Goal: Transaction & Acquisition: Obtain resource

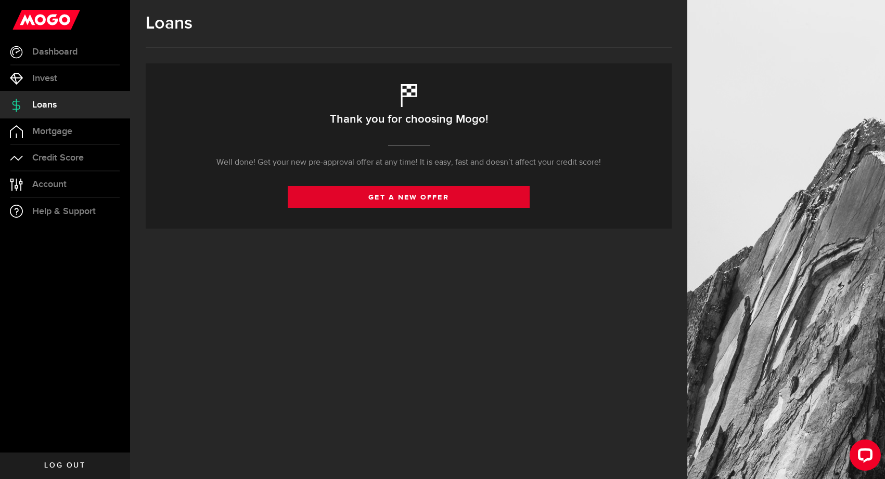
click at [397, 200] on link "get a new offer" at bounding box center [409, 197] width 242 height 22
select select "Employed"
select select "8"
select select "9"
select select "bi_weekly"
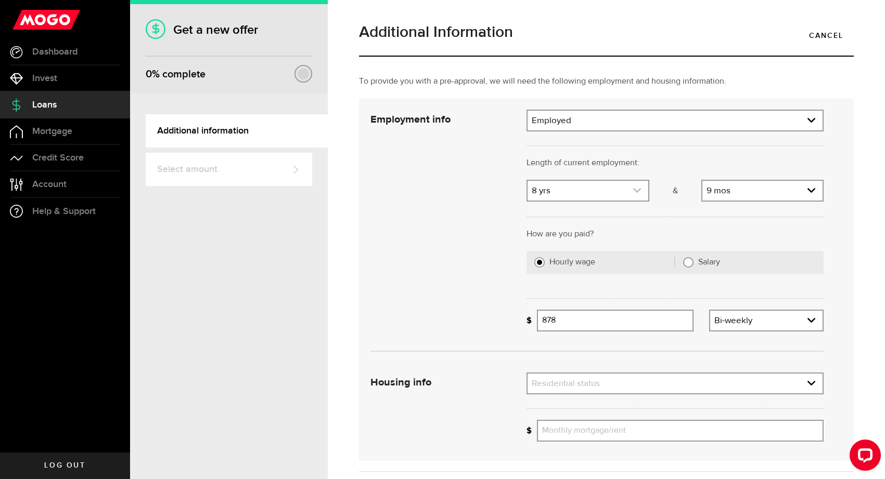
click at [599, 197] on link "expand select" at bounding box center [587, 191] width 120 height 20
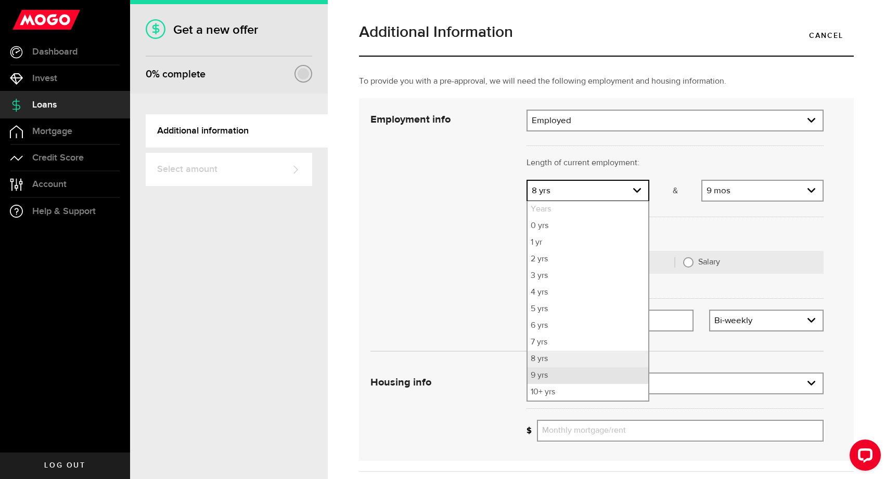
click at [548, 374] on li "9 yrs" at bounding box center [587, 376] width 120 height 17
select select "9"
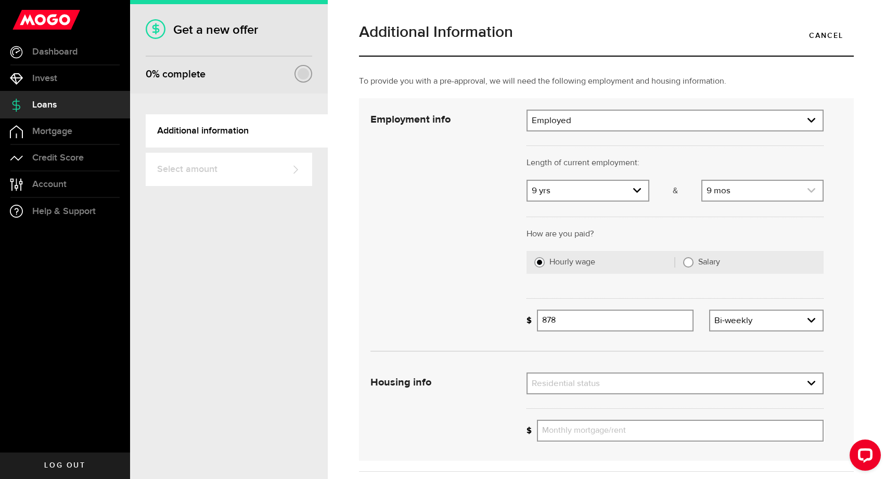
click at [753, 193] on link "expand select" at bounding box center [762, 191] width 120 height 20
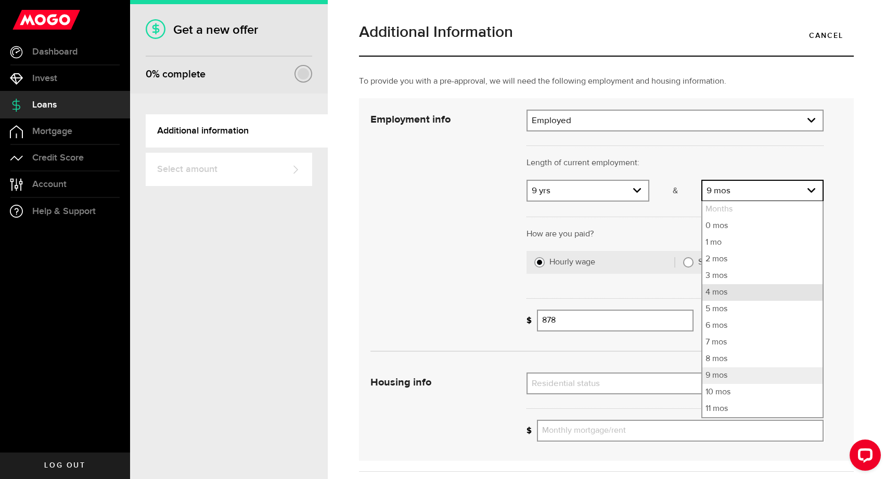
click at [720, 289] on li "4 mos" at bounding box center [762, 292] width 120 height 17
select select "4"
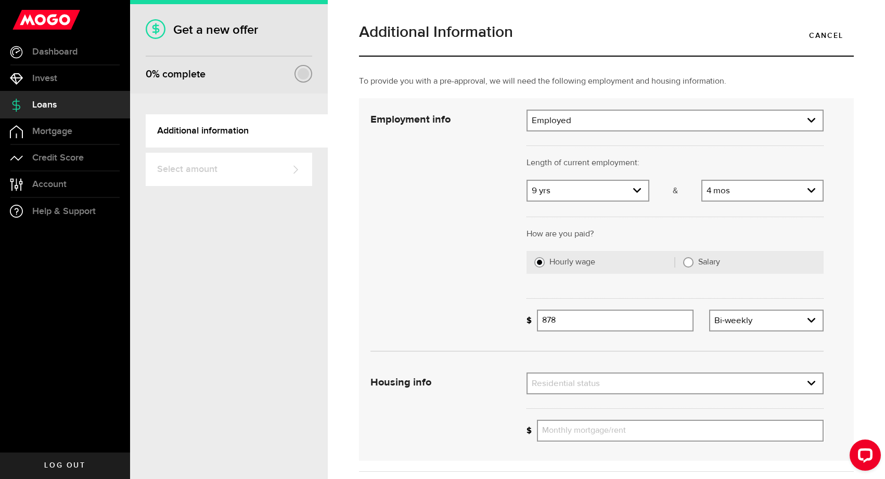
click at [689, 265] on input "Salary" at bounding box center [688, 262] width 10 height 10
radio input "true"
click at [622, 322] on input "Gross annual income" at bounding box center [680, 321] width 287 height 22
type input "280,000"
click at [498, 377] on div "Housing info Residential status What's your residential status? Residential sta…" at bounding box center [596, 411] width 469 height 77
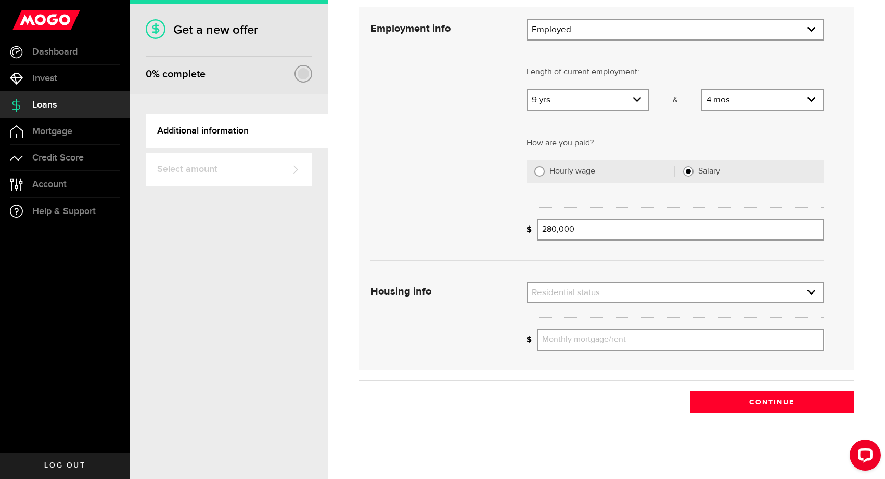
scroll to position [91, 0]
click at [590, 287] on link "expand select" at bounding box center [674, 293] width 295 height 20
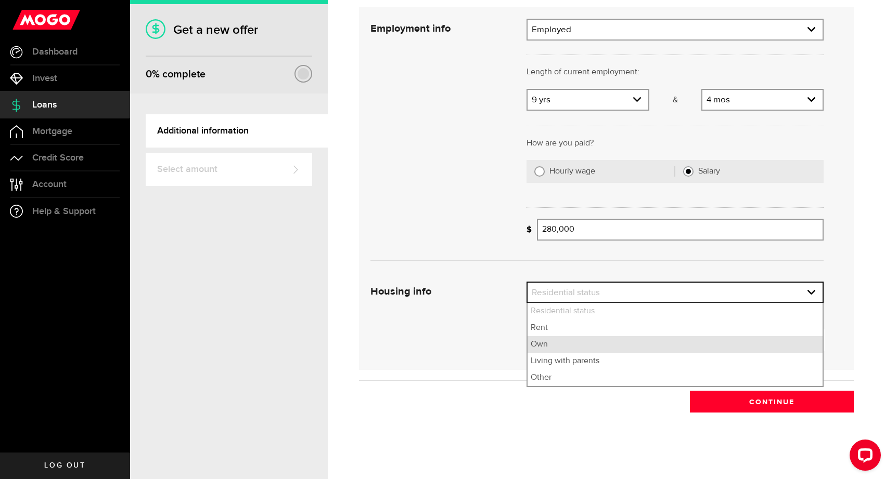
click at [556, 347] on li "Own" at bounding box center [674, 344] width 295 height 17
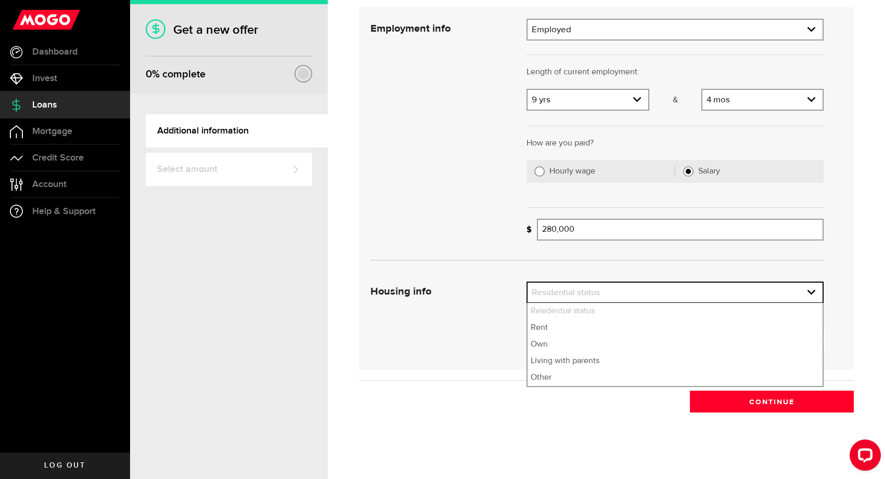
select select "Own"
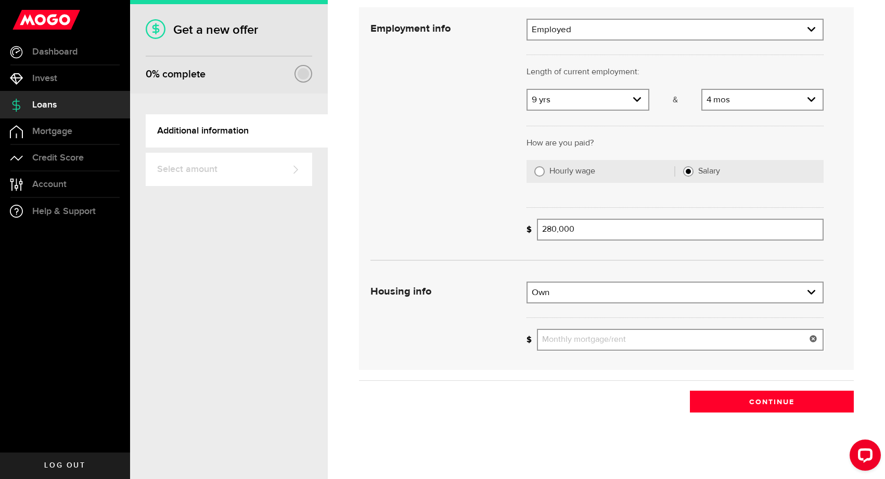
click at [563, 346] on input "Monthly mortgage/rent" at bounding box center [680, 340] width 287 height 22
type input "3,000"
click at [756, 398] on button "Continue" at bounding box center [772, 402] width 164 height 22
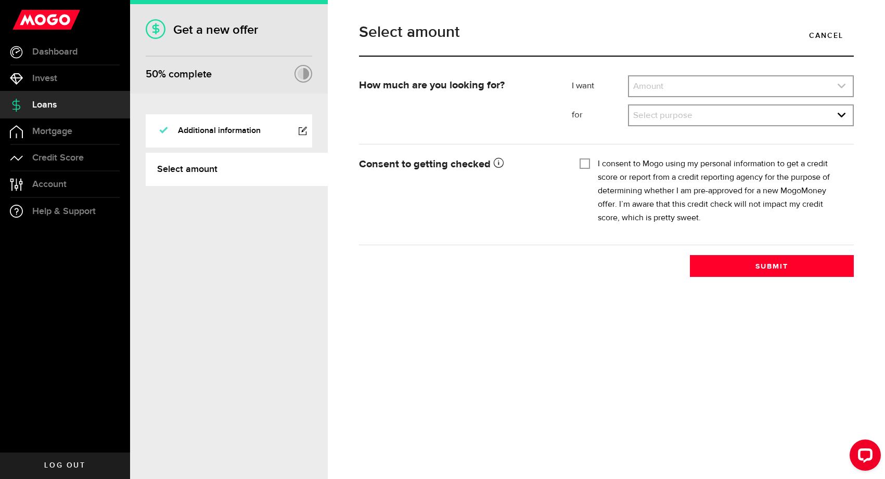
click at [829, 82] on link "expand select" at bounding box center [741, 86] width 224 height 20
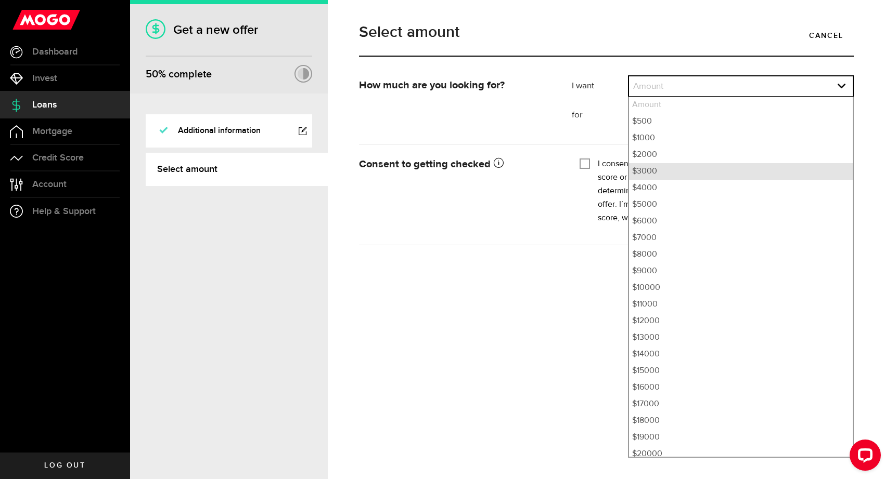
click at [742, 179] on li "$3000" at bounding box center [741, 171] width 224 height 17
select select "3000"
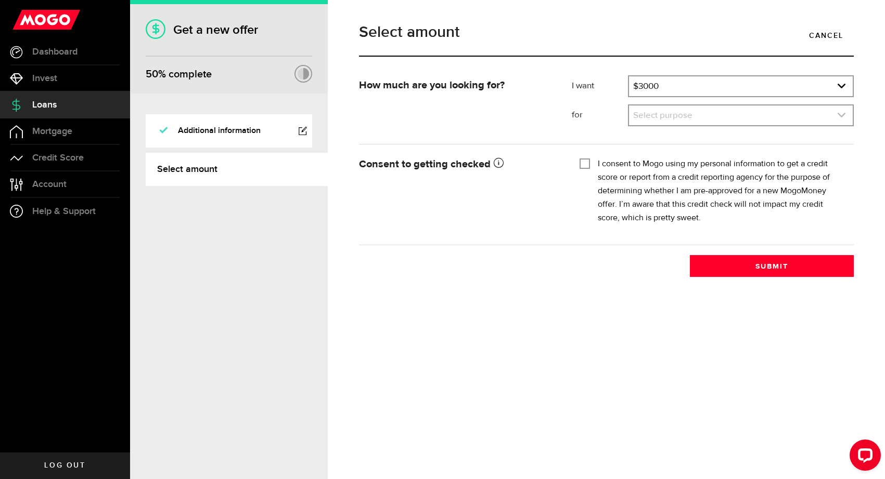
click at [748, 116] on link "expand select" at bounding box center [741, 116] width 224 height 20
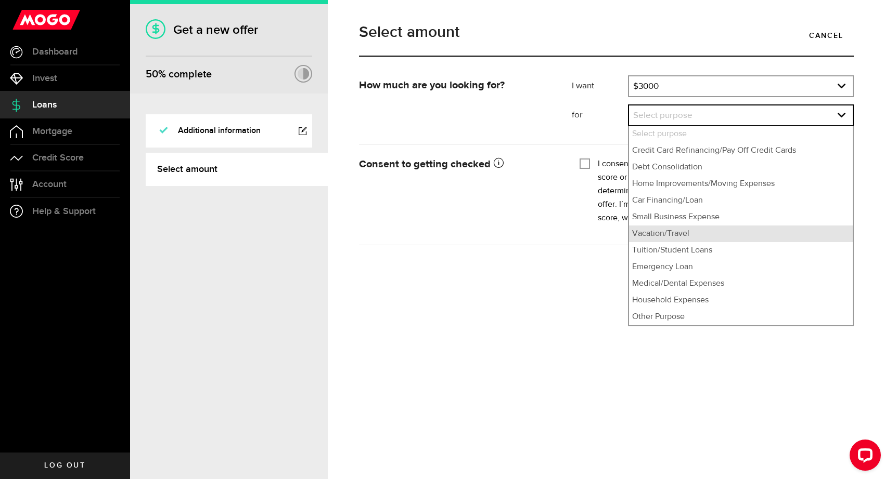
click at [672, 238] on li "Vacation/Travel" at bounding box center [741, 234] width 224 height 17
select select "Vacation/Travel"
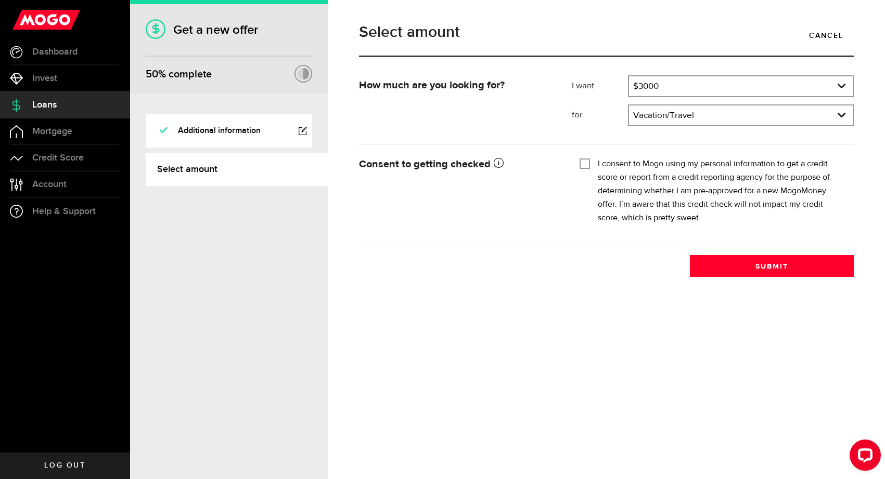
click at [585, 164] on input "I consent to Mogo using my personal information to get a credit score or report…" at bounding box center [584, 163] width 10 height 10
checkbox input "true"
click at [761, 263] on button "Submit" at bounding box center [772, 266] width 164 height 22
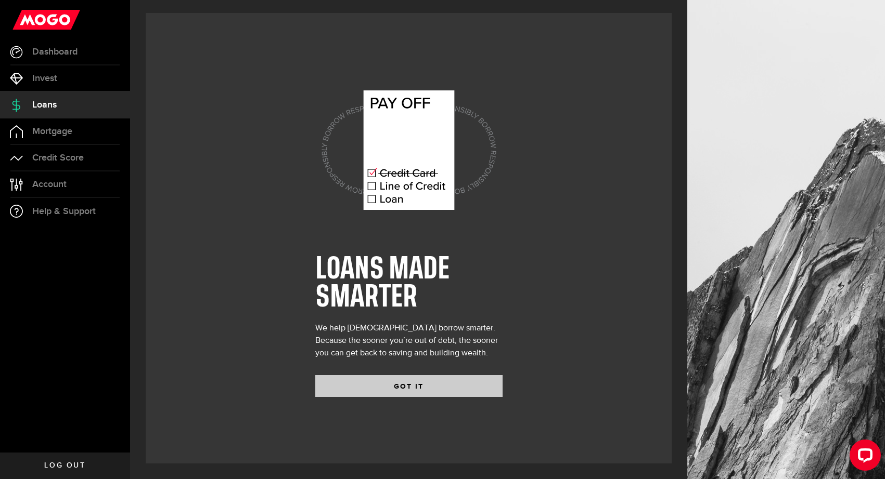
click at [418, 383] on button "GOT IT" at bounding box center [408, 386] width 187 height 22
